Goal: Check status: Check status

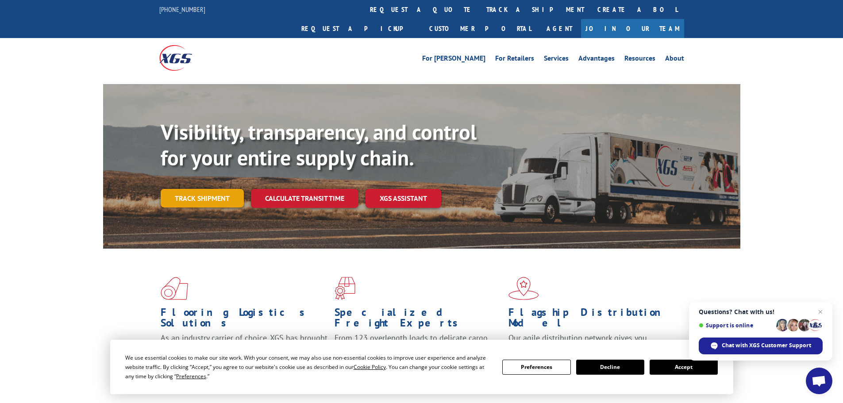
click at [212, 189] on link "Track shipment" at bounding box center [202, 198] width 83 height 19
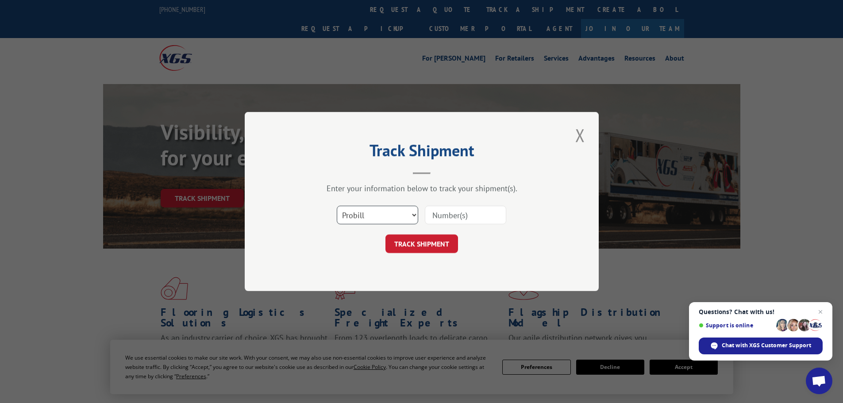
click at [377, 215] on select "Select category... Probill BOL PO" at bounding box center [377, 215] width 81 height 19
click at [459, 212] on input at bounding box center [465, 215] width 81 height 19
paste input "03015134006255919"
type input "03015134006255919"
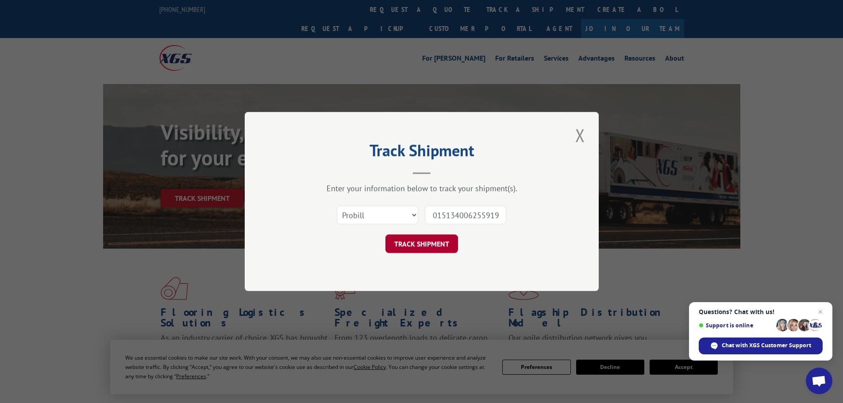
click at [440, 247] on button "TRACK SHIPMENT" at bounding box center [421, 243] width 73 height 19
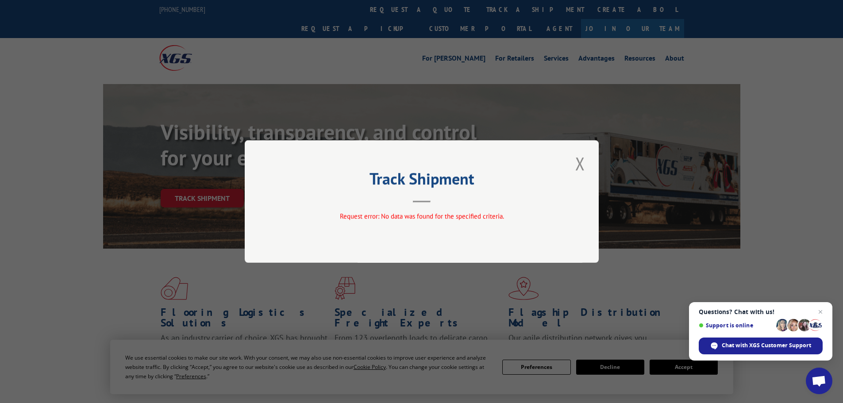
click at [582, 162] on button "Close modal" at bounding box center [579, 163] width 15 height 24
